Goal: Task Accomplishment & Management: Use online tool/utility

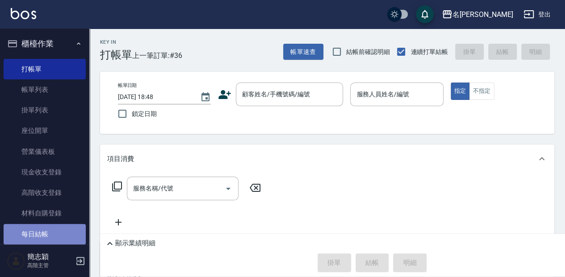
click at [50, 238] on link "每日結帳" at bounding box center [45, 234] width 82 height 21
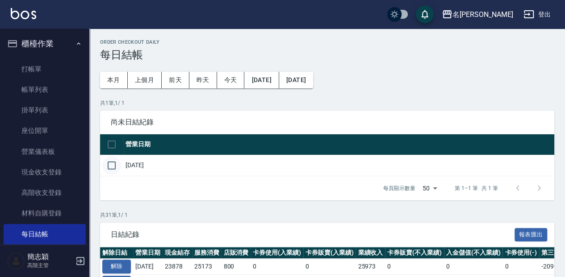
click at [109, 161] on input "checkbox" at bounding box center [111, 165] width 19 height 19
checkbox input "true"
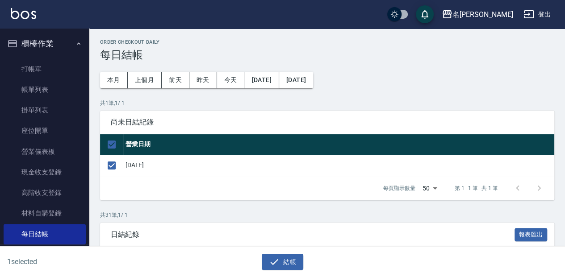
drag, startPoint x: 291, startPoint y: 260, endPoint x: 260, endPoint y: 141, distance: 122.8
click at [289, 260] on button "結帳" at bounding box center [283, 262] width 42 height 17
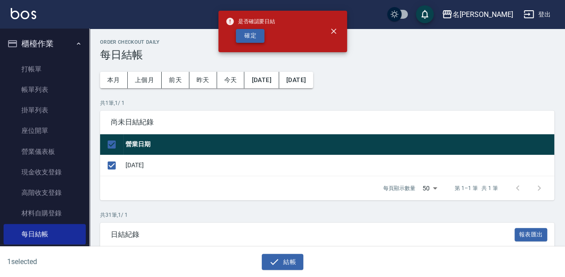
click at [247, 35] on button "確定" at bounding box center [250, 36] width 29 height 14
checkbox input "false"
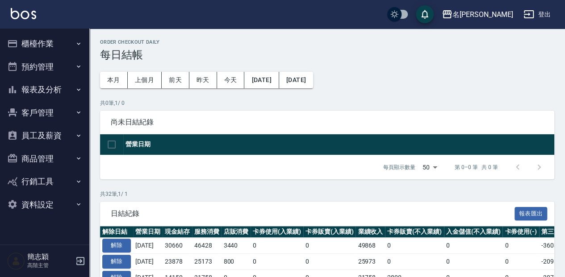
click at [54, 94] on button "報表及分析" at bounding box center [45, 89] width 82 height 23
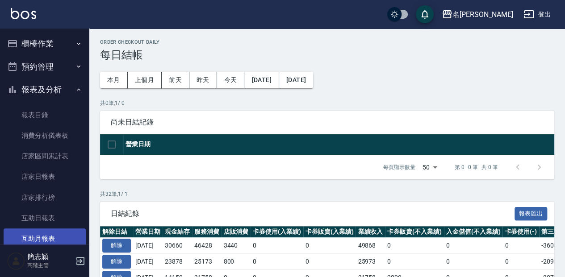
drag, startPoint x: 52, startPoint y: 235, endPoint x: 49, endPoint y: 230, distance: 5.2
click at [52, 235] on link "互助月報表" at bounding box center [45, 239] width 82 height 21
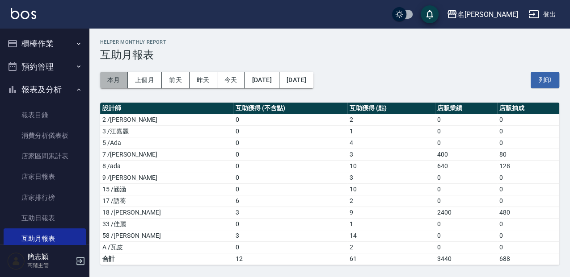
click at [117, 80] on button "本月" at bounding box center [114, 80] width 28 height 17
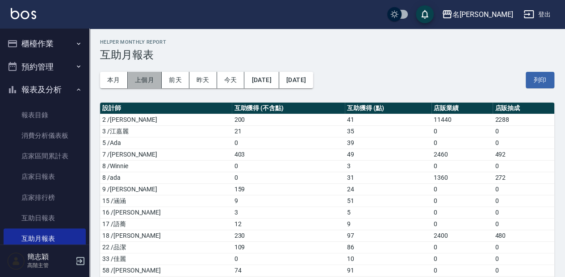
click at [155, 85] on button "上個月" at bounding box center [145, 80] width 34 height 17
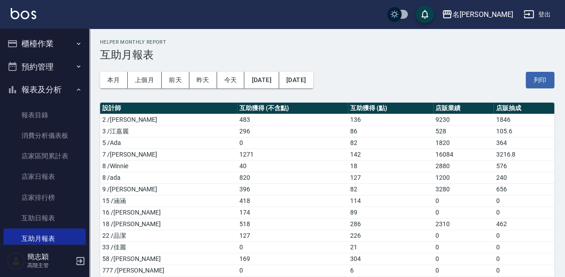
click at [34, 38] on button "櫃檯作業" at bounding box center [45, 43] width 82 height 23
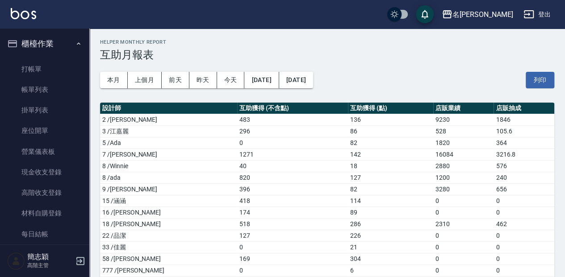
click at [46, 56] on ul "打帳單 帳單列表 掛單列表 座位開單 營業儀表板 現金收支登錄 高階收支登錄 材料自購登錄 每日結帳 排班表 現場電腦打卡 掃碼打卡" at bounding box center [45, 182] width 82 height 255
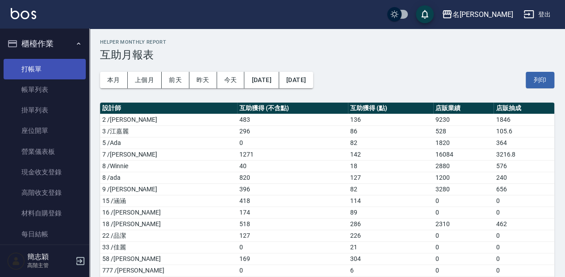
click at [48, 64] on link "打帳單" at bounding box center [45, 69] width 82 height 21
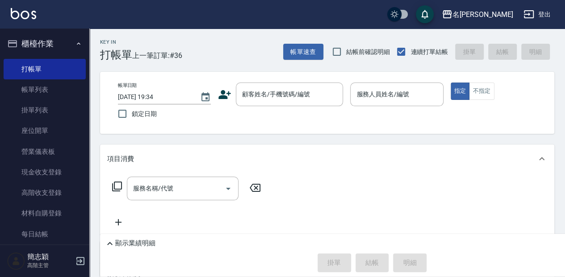
click at [189, 36] on div "Key In 打帳單 上一筆訂單:#36 帳單速查 結帳前確認明細 連續打單結帳 掛單 結帳 明細" at bounding box center [321, 45] width 465 height 33
